Goal: Navigation & Orientation: Find specific page/section

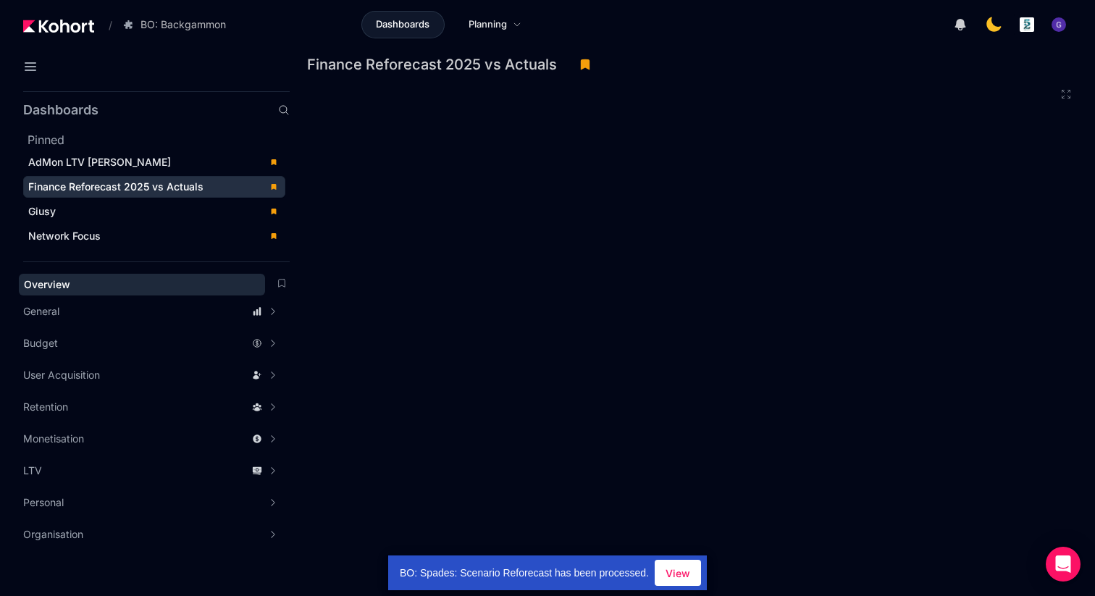
click at [92, 282] on div "Overview" at bounding box center [142, 284] width 236 height 14
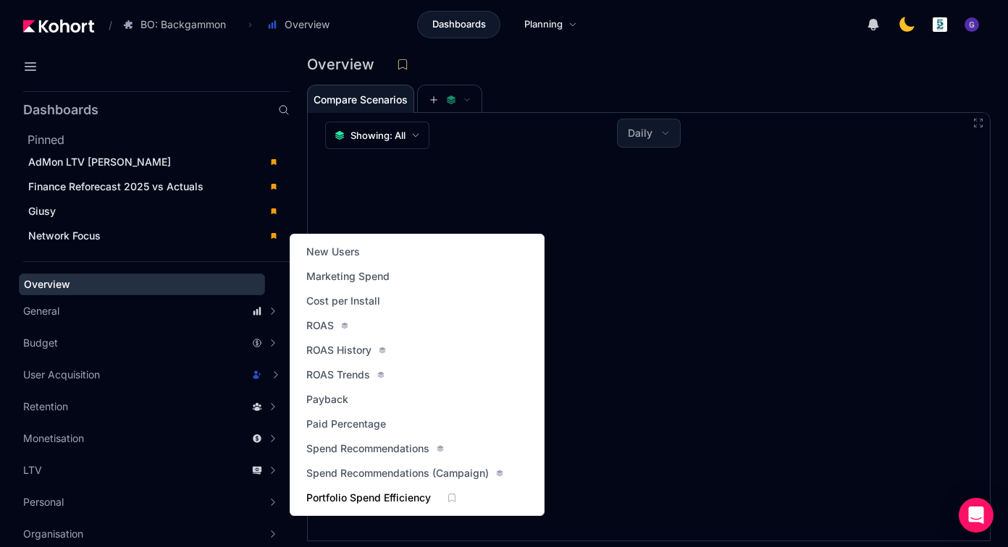
click at [362, 497] on span "Portfolio Spend Efficiency" at bounding box center [368, 498] width 125 height 14
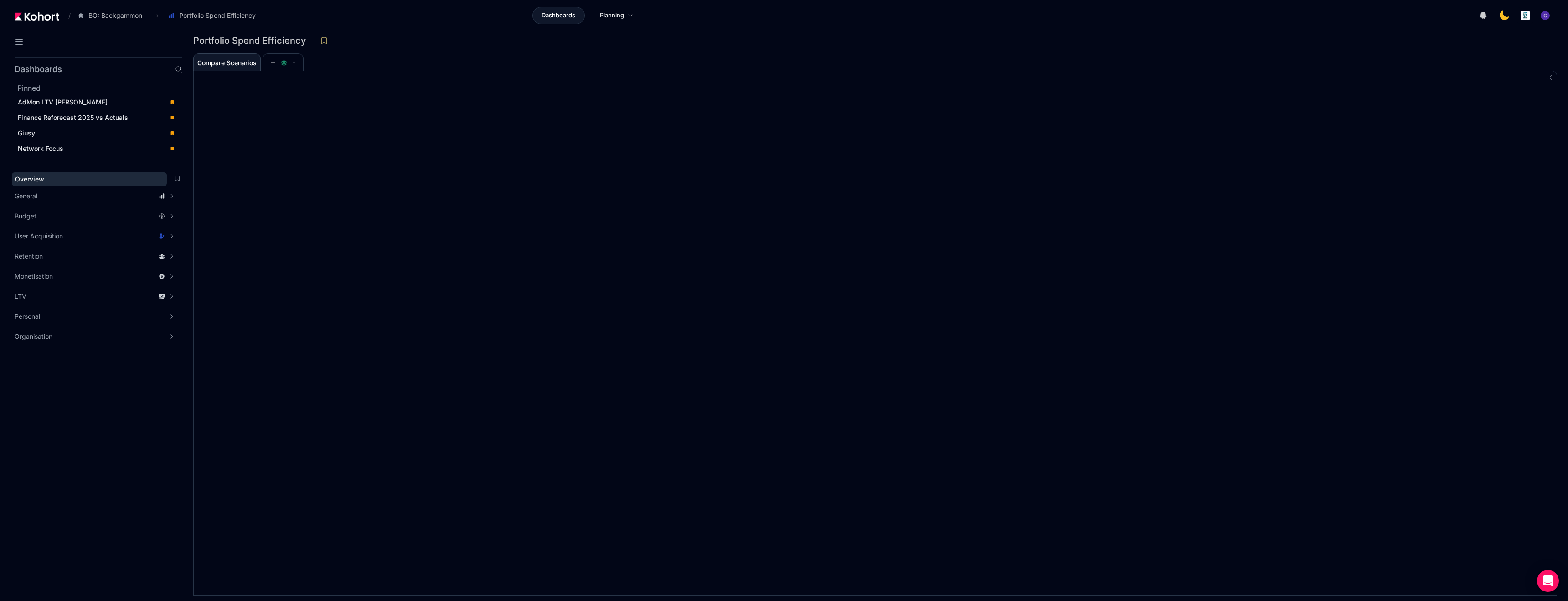
click at [55, 174] on span "Overview" at bounding box center [89, 180] width 155 height 14
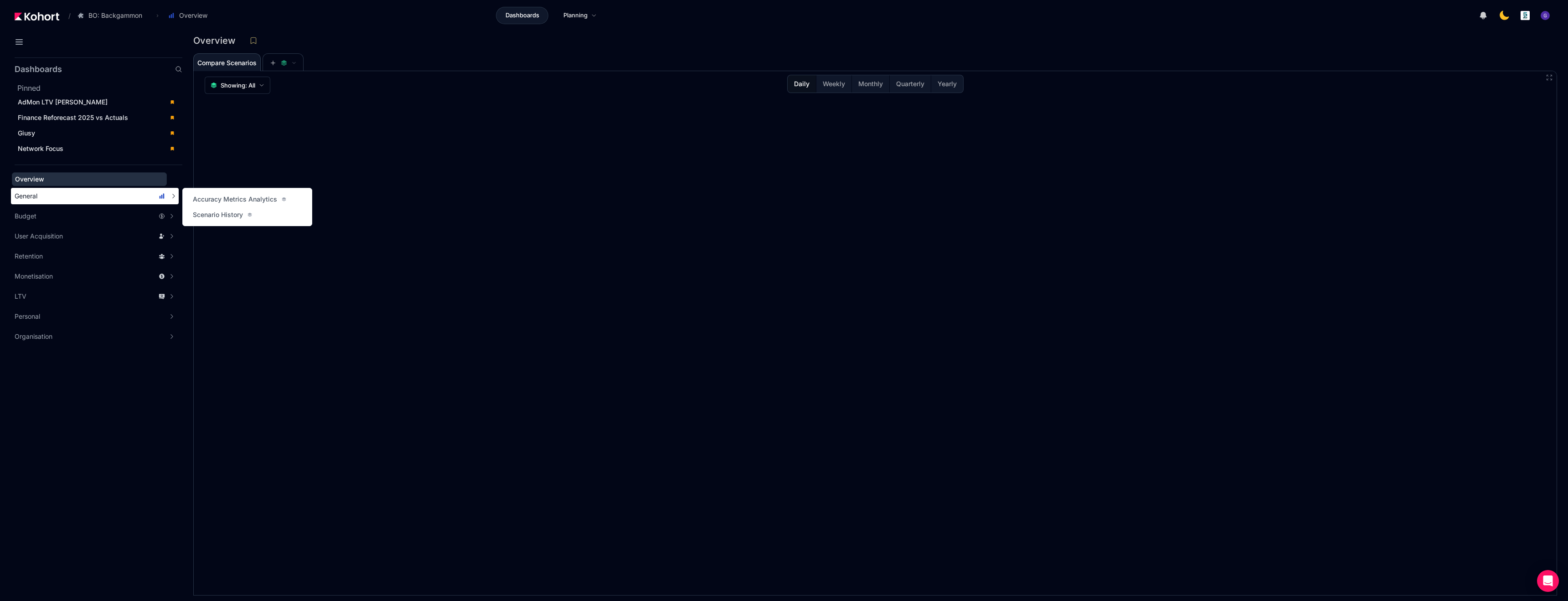
click at [64, 198] on div "General" at bounding box center [89, 196] width 150 height 9
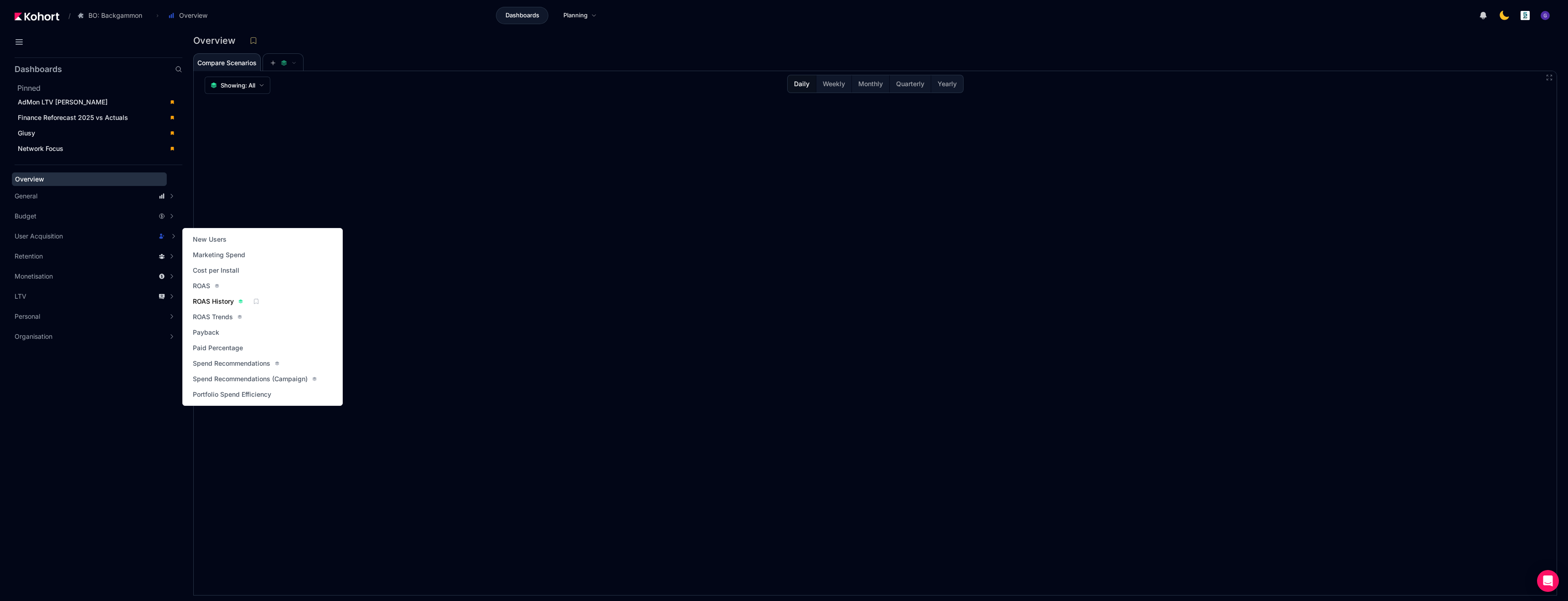
click at [207, 302] on span "ROAS History" at bounding box center [213, 301] width 41 height 9
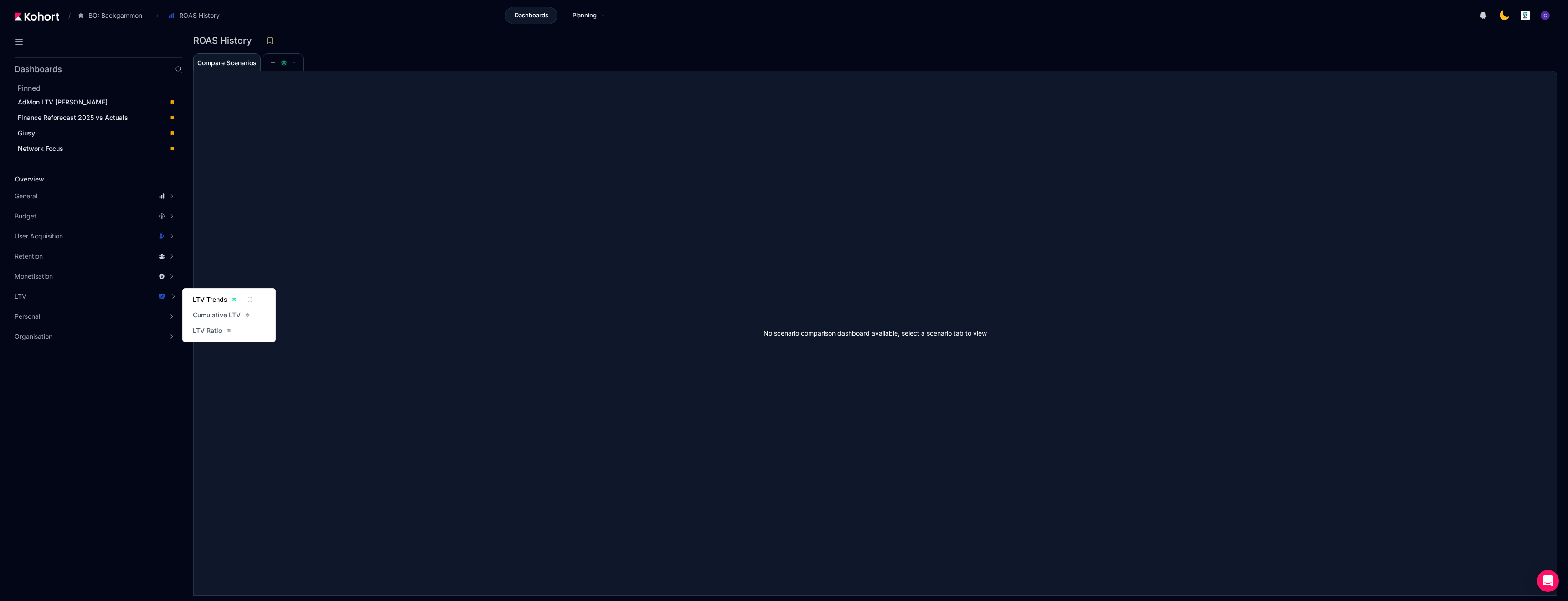
click at [207, 296] on span "LTV Trends" at bounding box center [210, 299] width 35 height 9
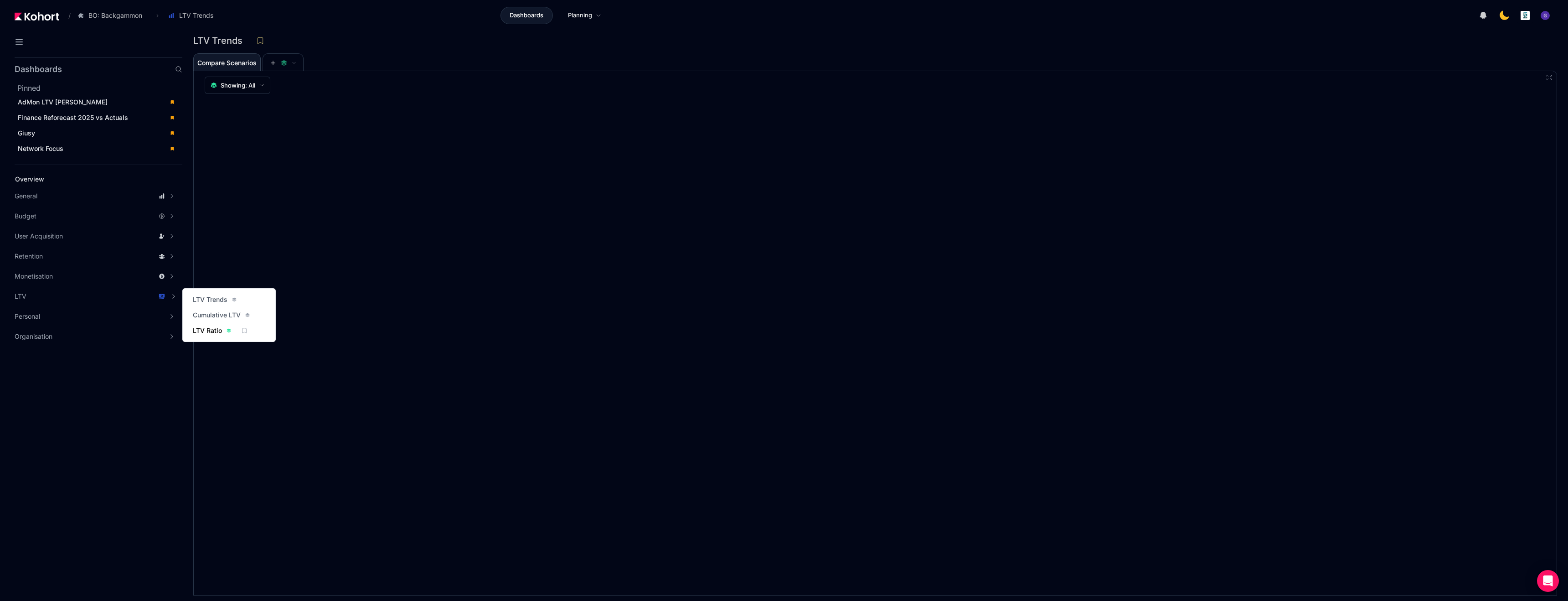
click at [206, 328] on span "LTV Ratio" at bounding box center [207, 331] width 29 height 9
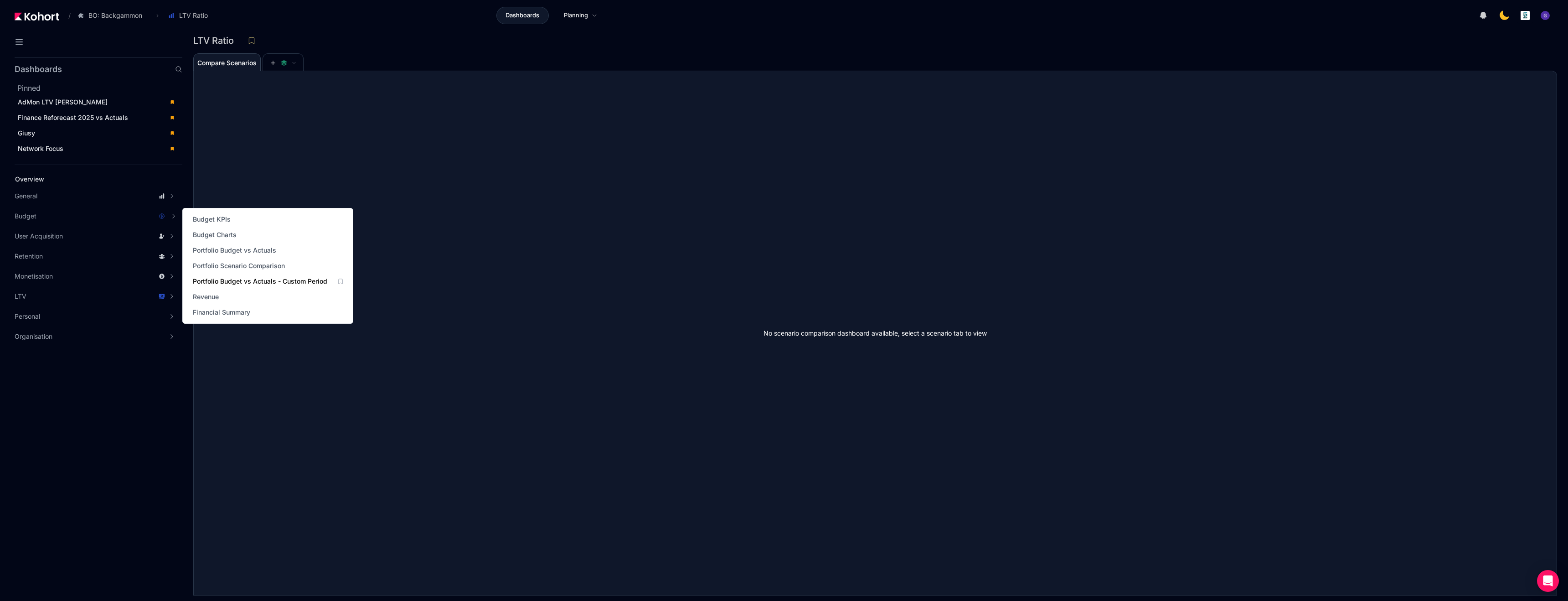
click at [234, 279] on span "Portfolio Budget vs Actuals - Custom Period" at bounding box center [260, 282] width 135 height 9
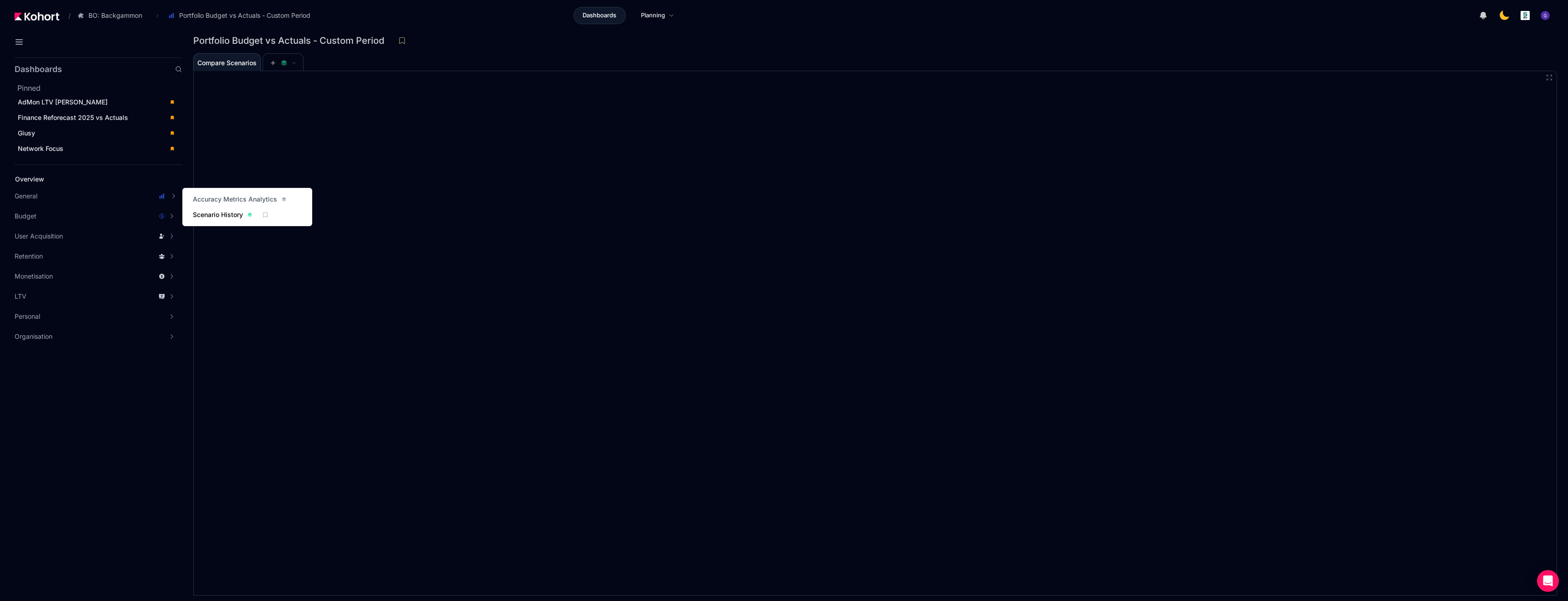
click at [212, 212] on span "Scenario History" at bounding box center [218, 215] width 50 height 9
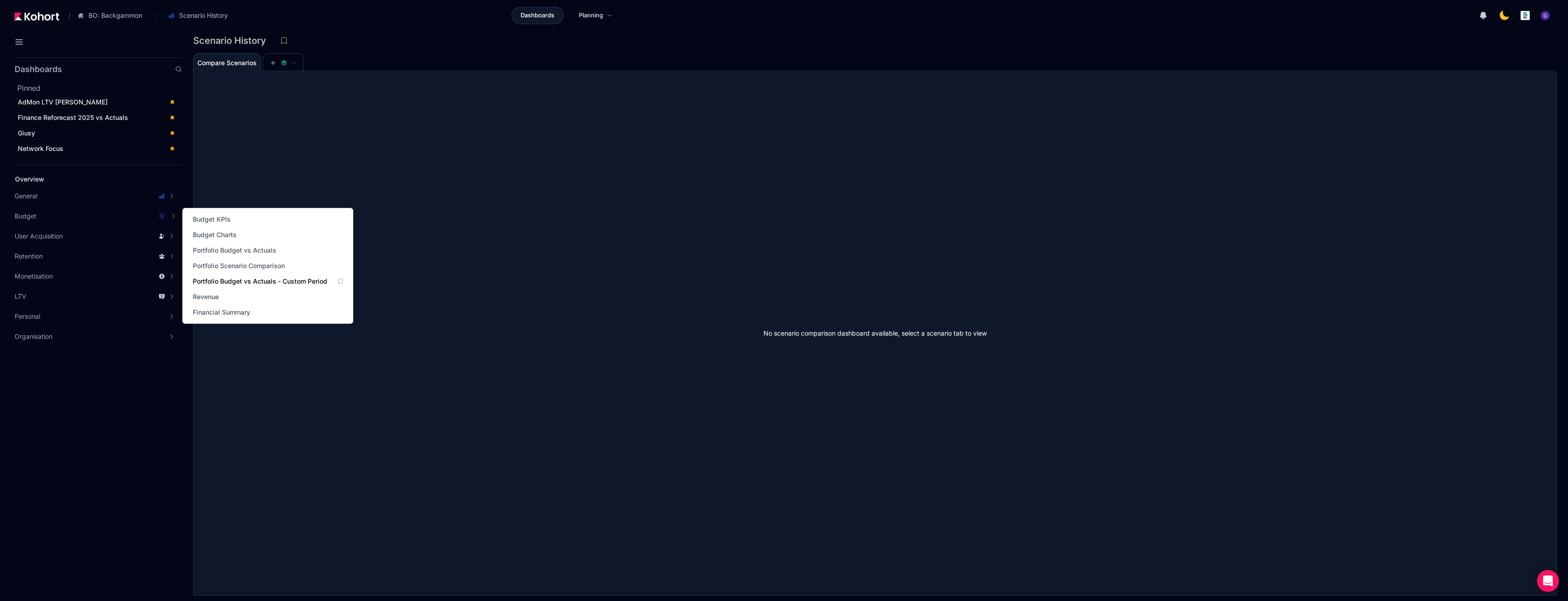
click at [228, 282] on span "Portfolio Budget vs Actuals - Custom Period" at bounding box center [260, 282] width 135 height 9
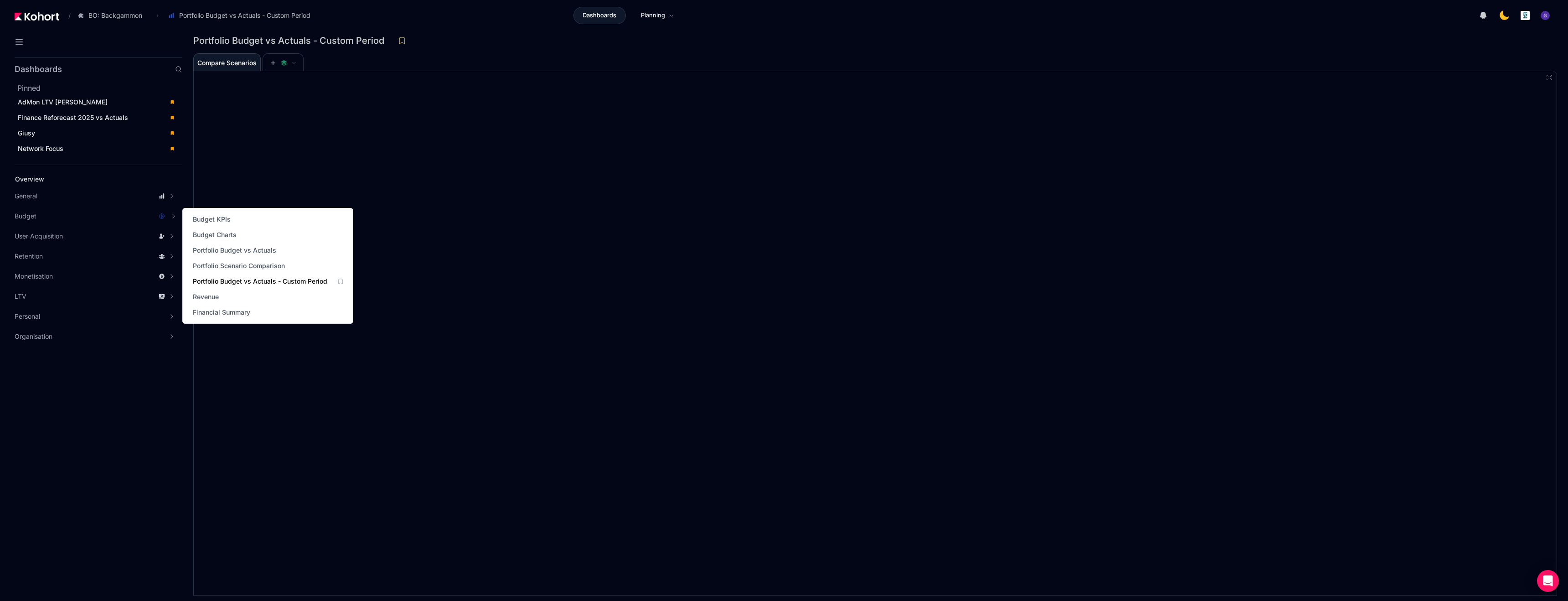
click at [239, 280] on span "Portfolio Budget vs Actuals - Custom Period" at bounding box center [260, 282] width 135 height 9
click at [218, 220] on span "Budget KPIs" at bounding box center [212, 219] width 38 height 9
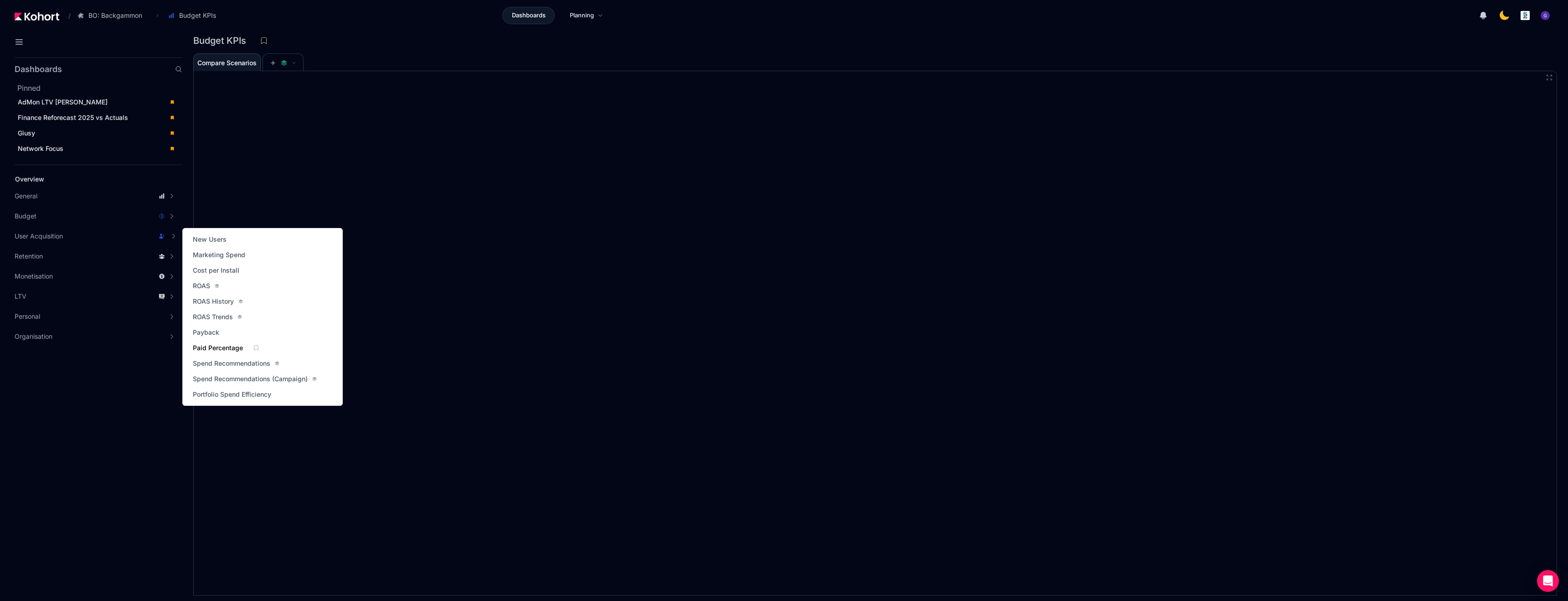
click at [210, 347] on span "Paid Percentage" at bounding box center [218, 348] width 50 height 9
